Goal: Task Accomplishment & Management: Complete application form

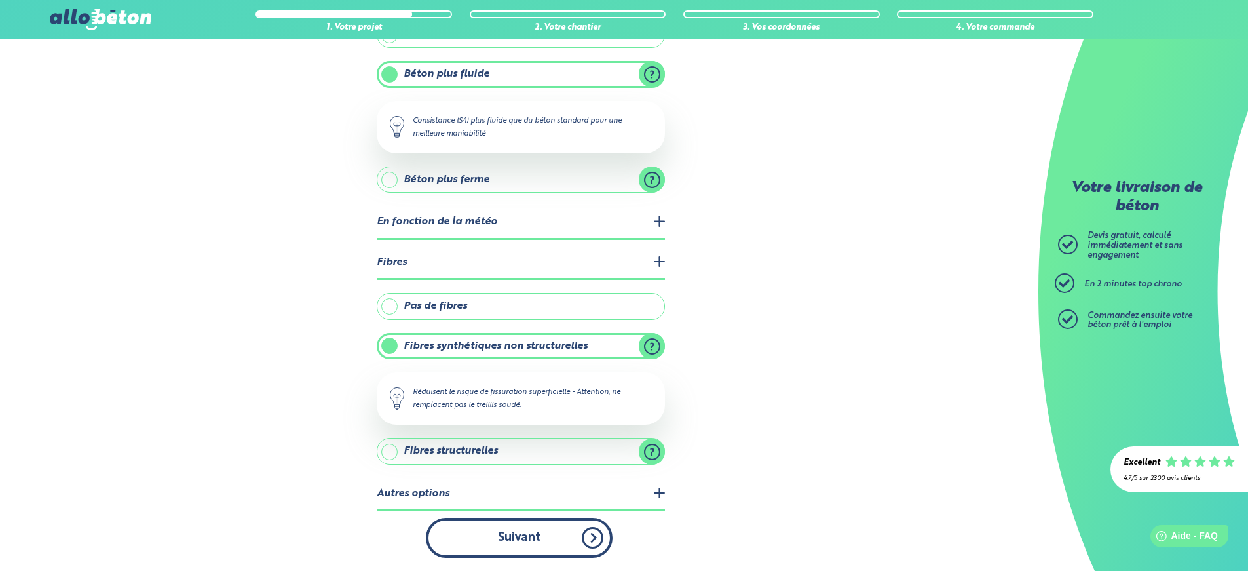
click at [591, 539] on button "Suivant" at bounding box center [519, 537] width 187 height 40
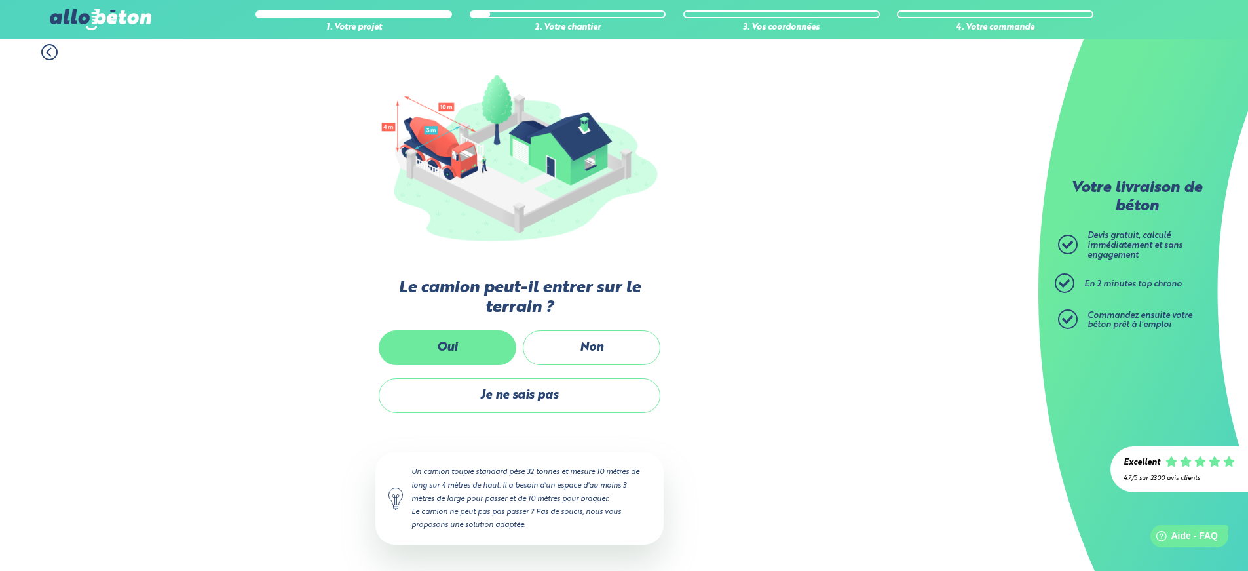
click at [424, 357] on label "Oui" at bounding box center [448, 347] width 138 height 35
click at [0, 0] on input "Oui" at bounding box center [0, 0] width 0 height 0
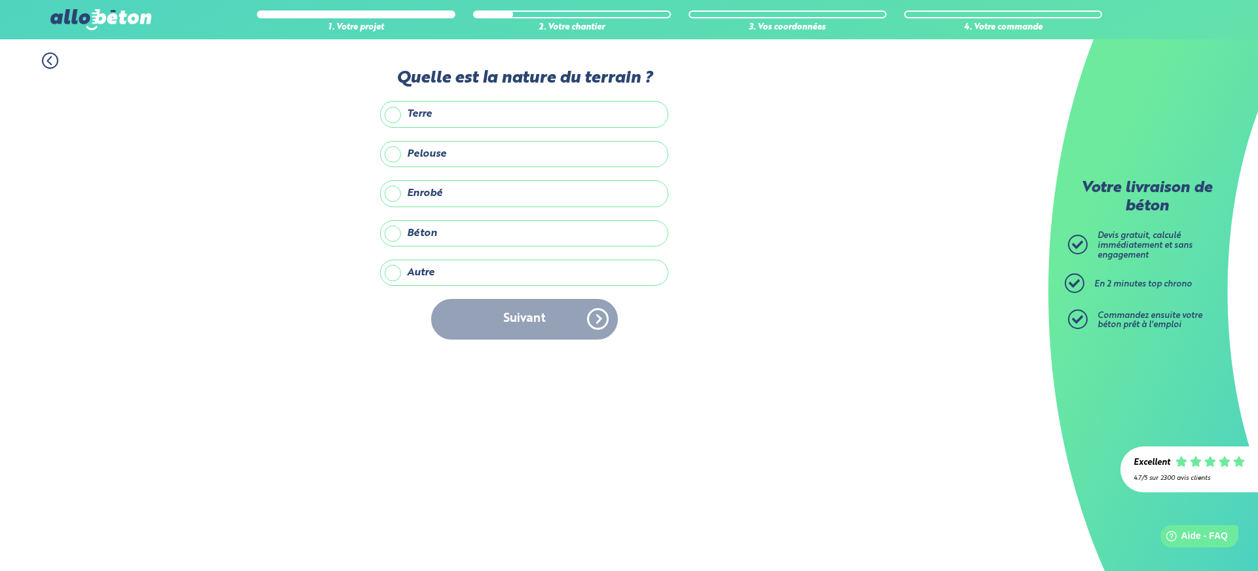
click at [389, 193] on label "Enrobé" at bounding box center [524, 193] width 288 height 26
click at [0, 0] on input "Enrobé" at bounding box center [0, 0] width 0 height 0
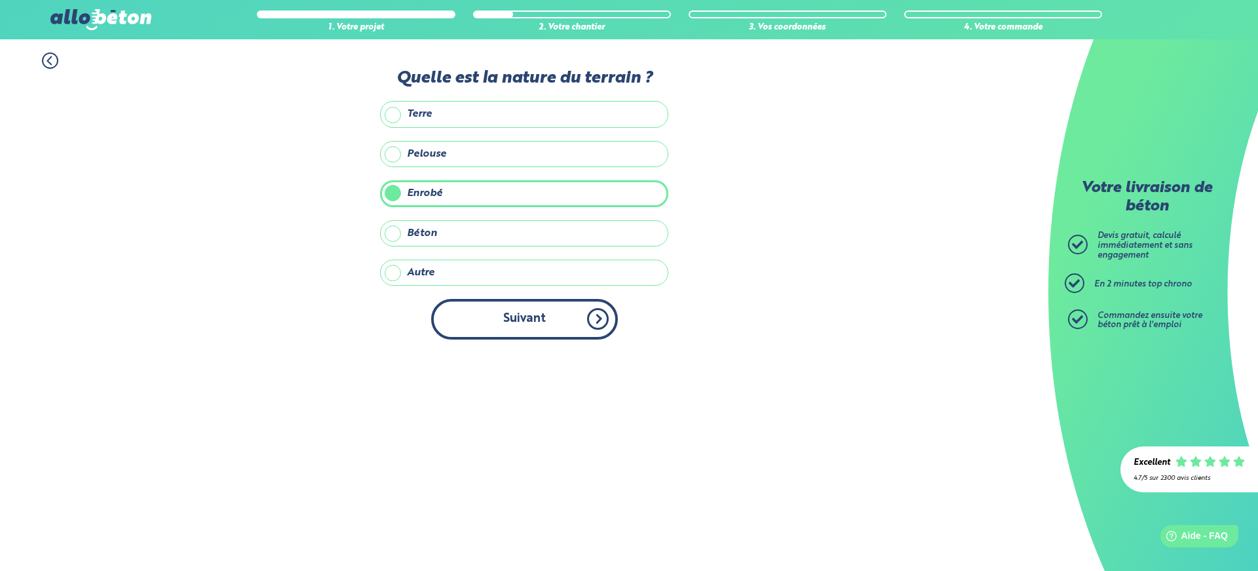
click at [476, 314] on button "Suivant" at bounding box center [524, 319] width 187 height 40
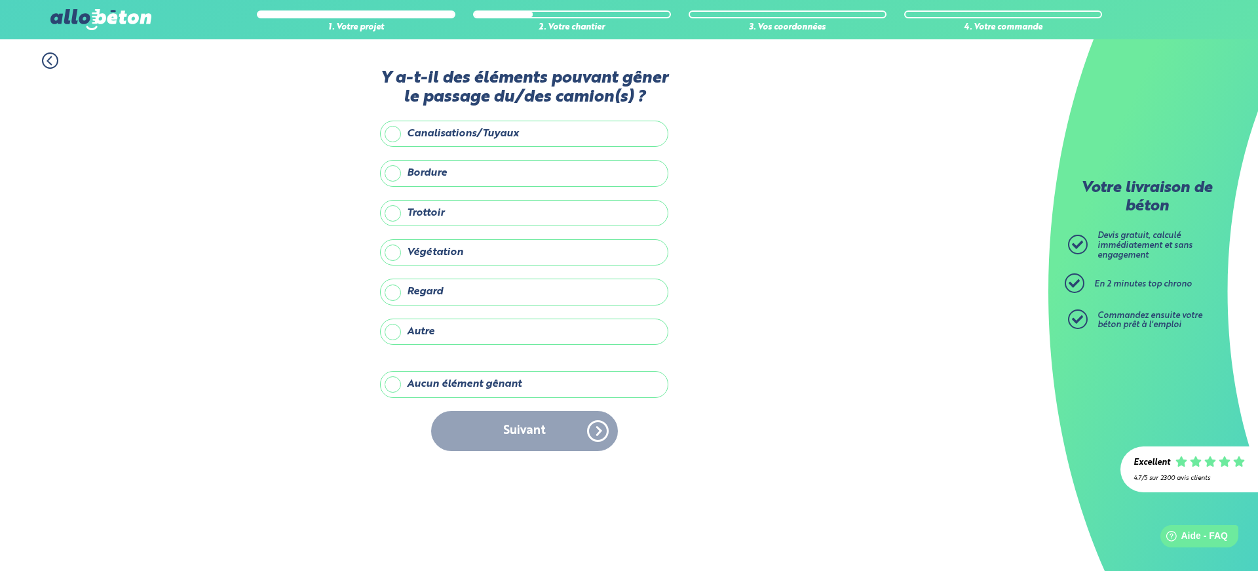
click at [394, 389] on label "Aucun élément gênant" at bounding box center [524, 384] width 288 height 26
click at [0, 0] on input "Aucun élément gênant" at bounding box center [0, 0] width 0 height 0
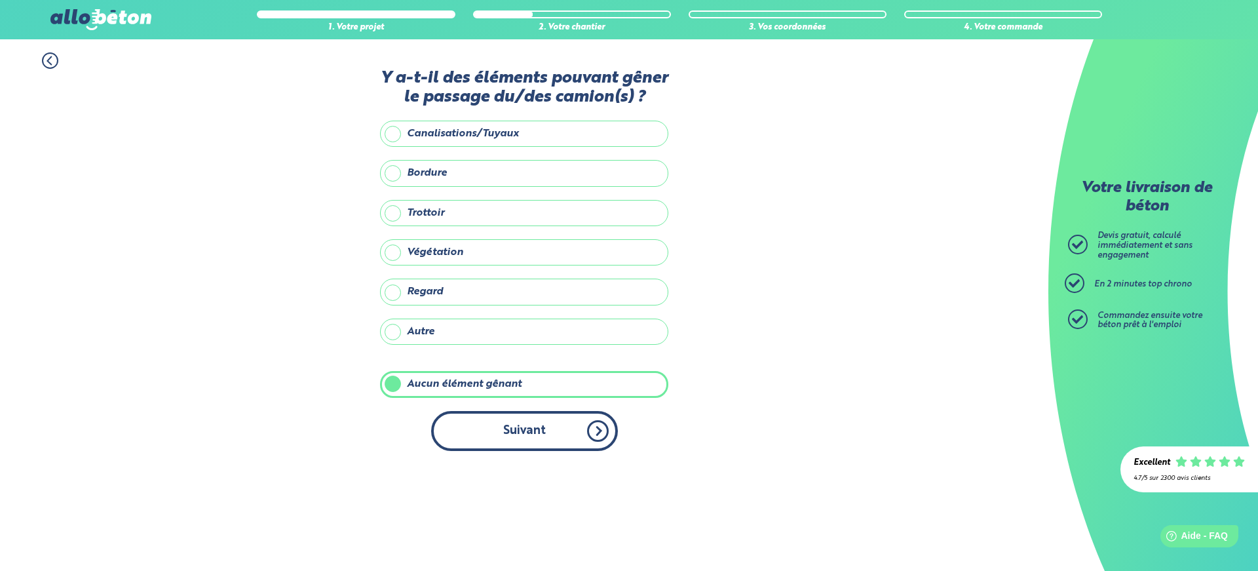
click at [499, 423] on button "Suivant" at bounding box center [524, 431] width 187 height 40
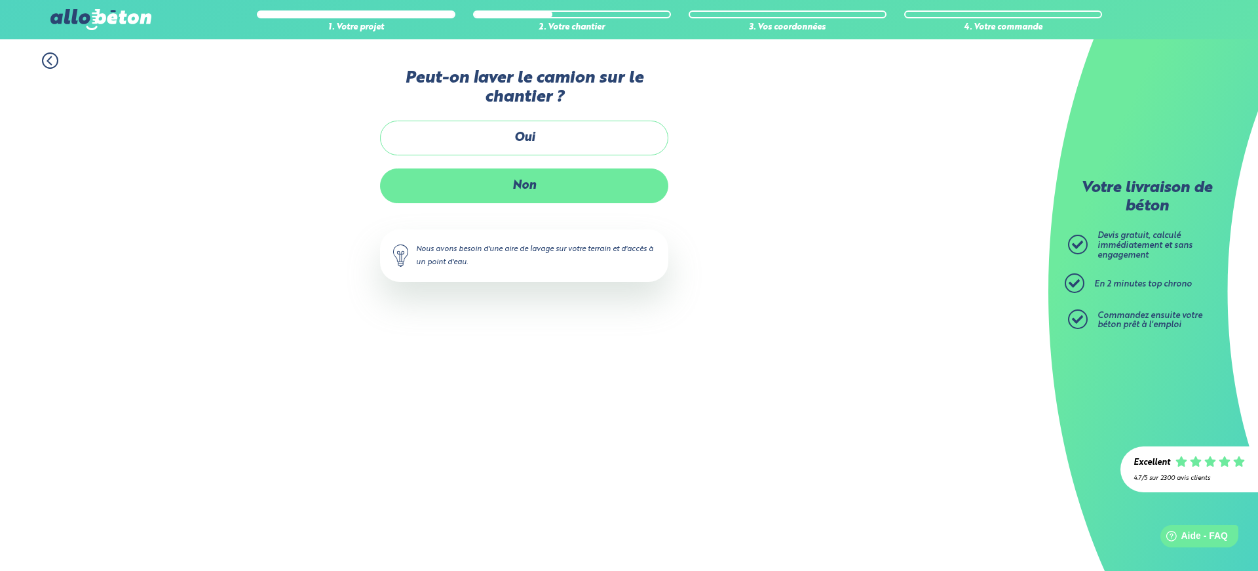
click at [499, 187] on label "Non" at bounding box center [524, 185] width 288 height 35
click at [0, 0] on input "Non" at bounding box center [0, 0] width 0 height 0
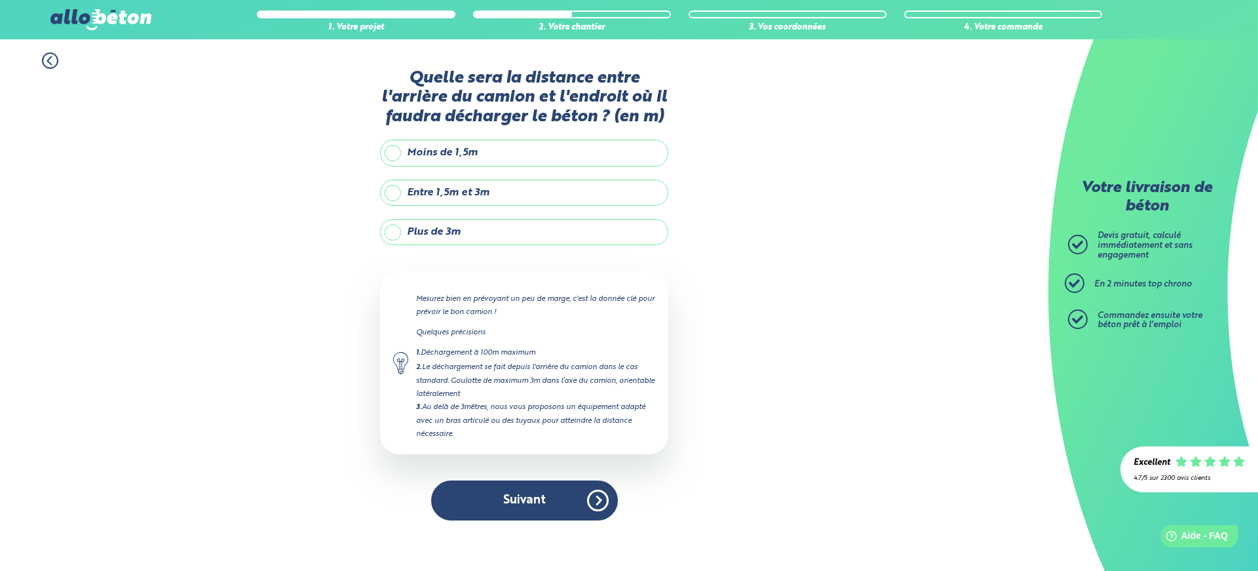
click at [392, 236] on label "Plus de 3m" at bounding box center [524, 232] width 288 height 26
click at [0, 0] on input "Plus de 3m" at bounding box center [0, 0] width 0 height 0
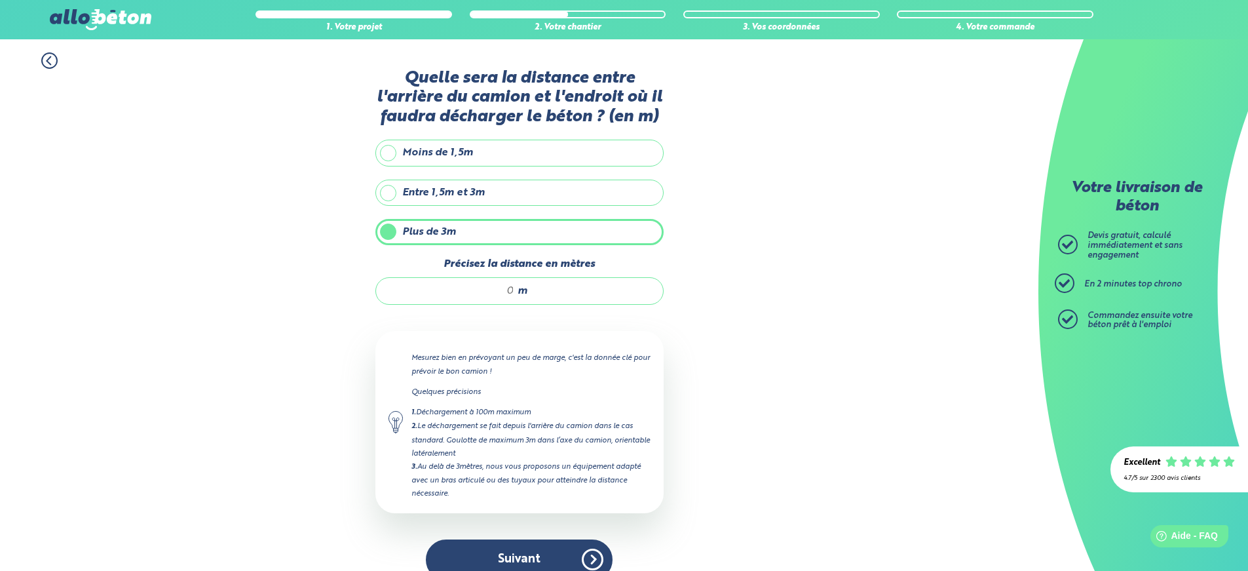
click at [474, 297] on input "Précisez la distance en mètres" at bounding box center [451, 290] width 125 height 13
type input "10"
click at [520, 546] on button "Suivant" at bounding box center [519, 559] width 187 height 40
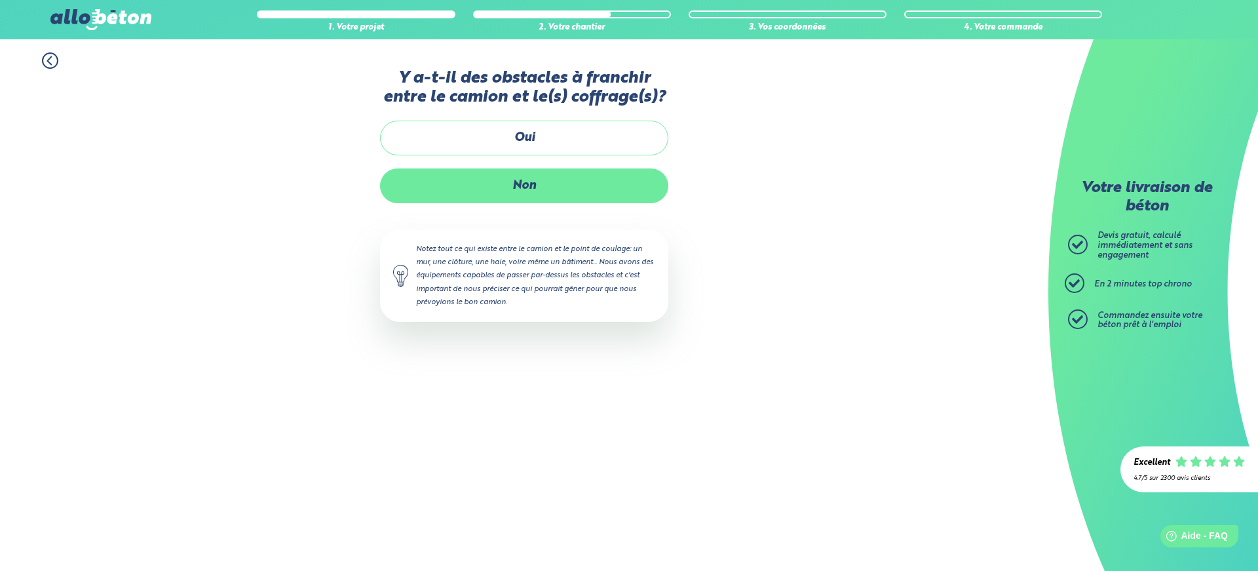
click at [514, 179] on label "Non" at bounding box center [524, 185] width 288 height 35
click at [0, 0] on input "Non" at bounding box center [0, 0] width 0 height 0
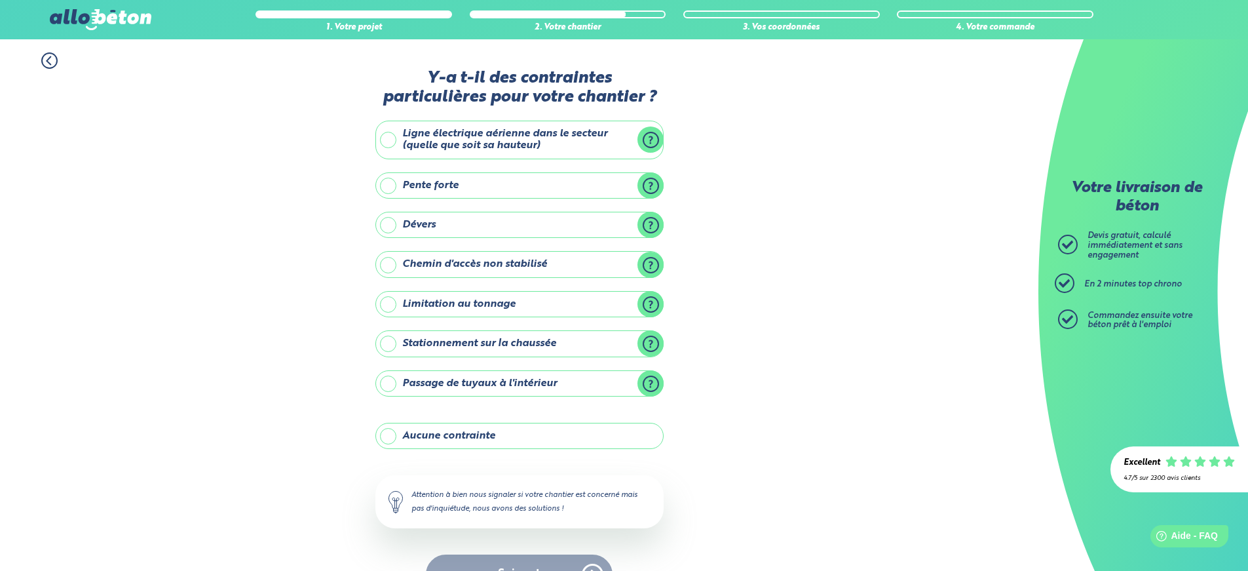
click at [379, 438] on label "Aucune contrainte" at bounding box center [519, 436] width 288 height 26
click at [0, 0] on input "Aucune contrainte" at bounding box center [0, 0] width 0 height 0
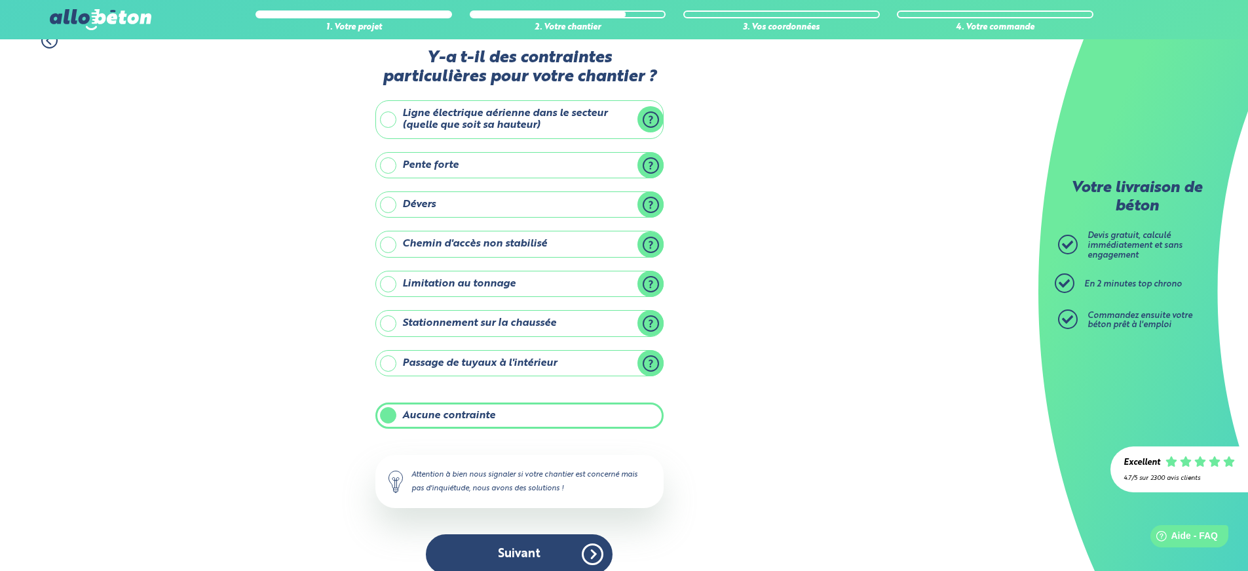
scroll to position [37, 0]
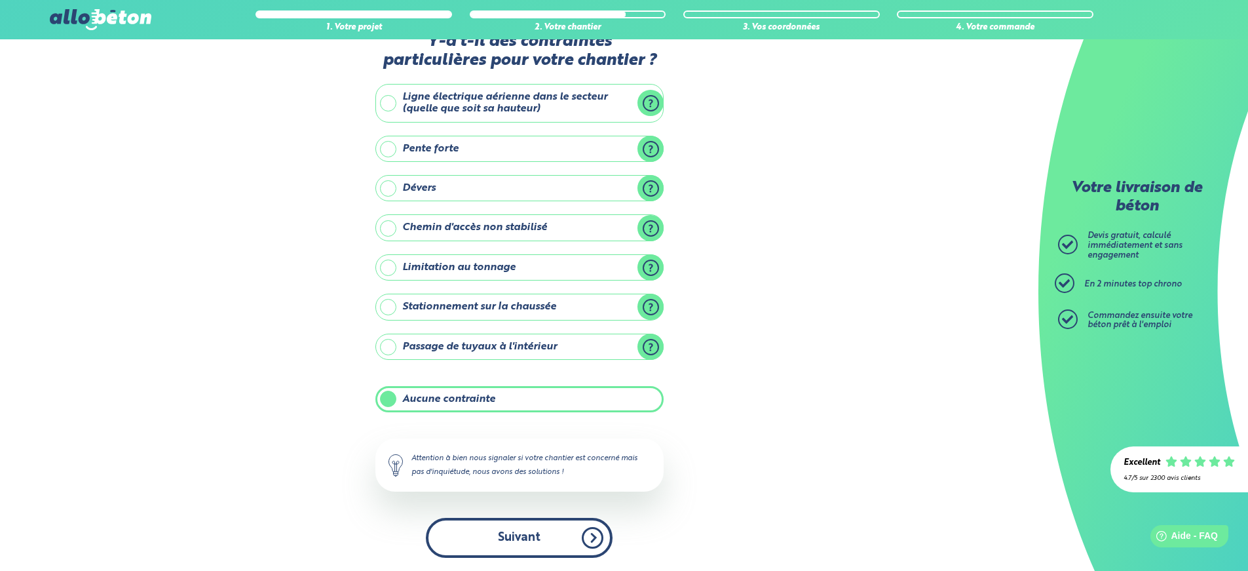
click at [490, 545] on button "Suivant" at bounding box center [519, 537] width 187 height 40
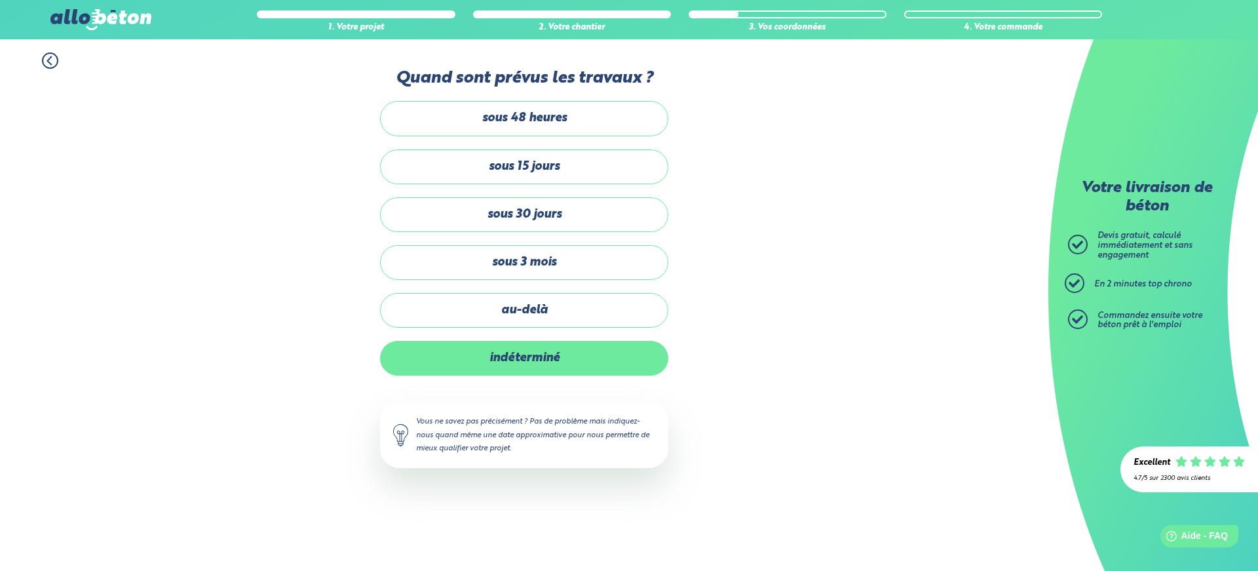
click at [490, 360] on label "indéterminé" at bounding box center [524, 358] width 288 height 35
click at [0, 0] on input "indéterminé" at bounding box center [0, 0] width 0 height 0
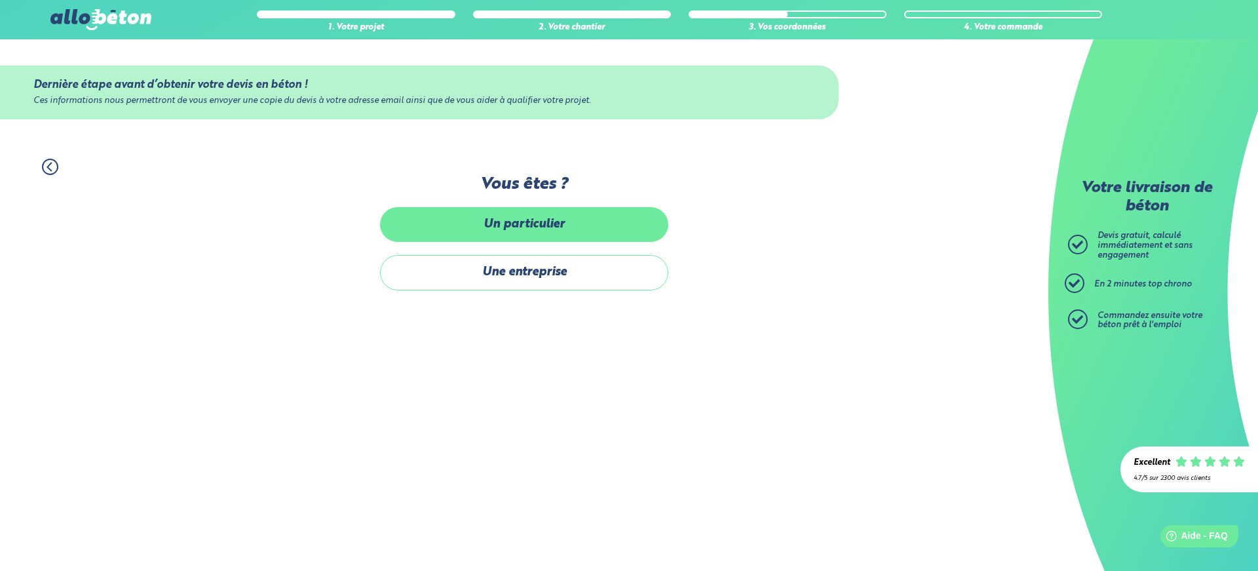
click at [459, 236] on label "Un particulier" at bounding box center [524, 224] width 288 height 35
click at [0, 0] on input "Un particulier" at bounding box center [0, 0] width 0 height 0
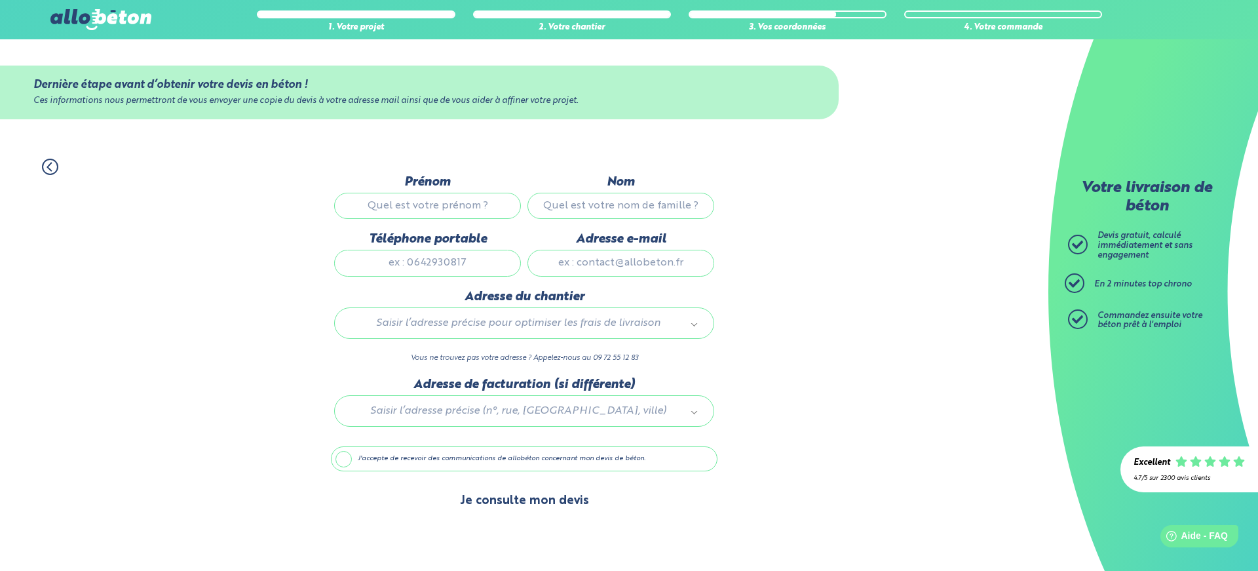
click at [478, 498] on button "Je consulte mon devis" at bounding box center [524, 500] width 155 height 33
